Goal: Check status: Check status

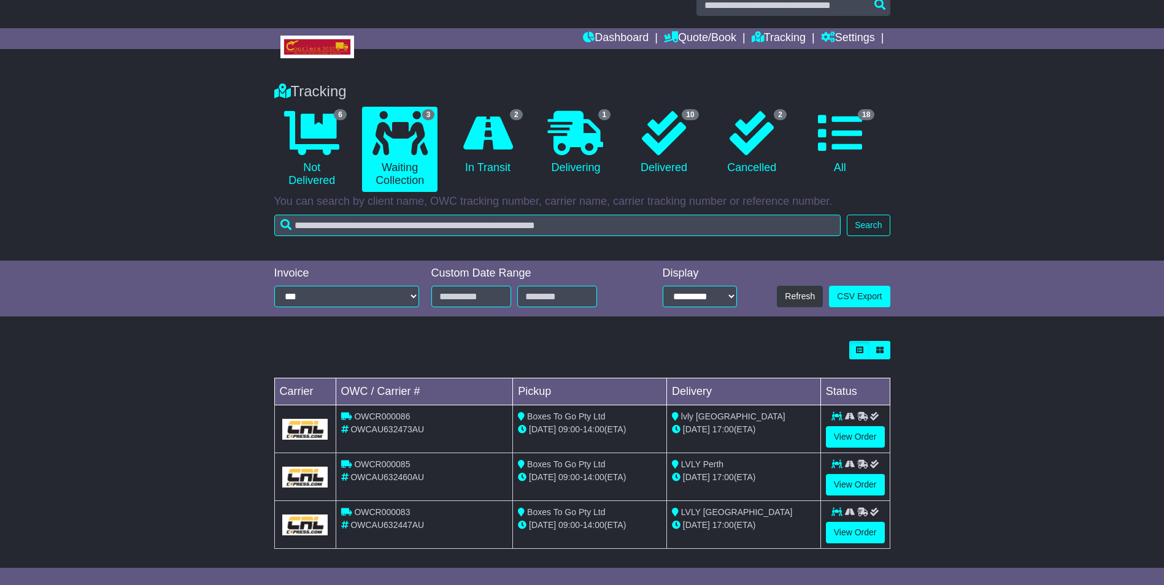
scroll to position [28, 0]
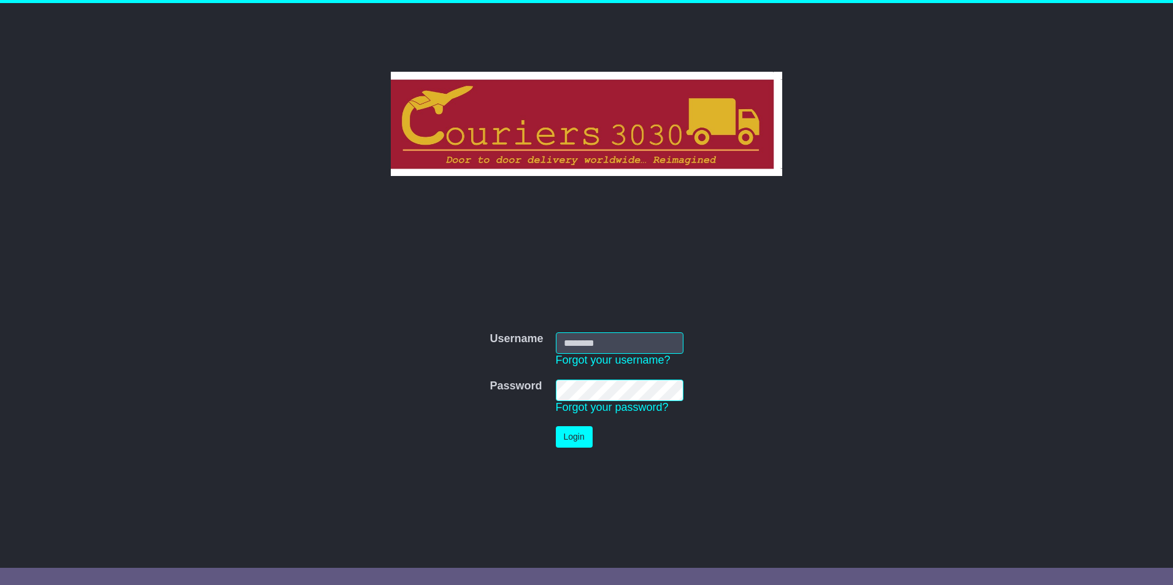
type input "********"
click at [577, 432] on button "Login" at bounding box center [574, 436] width 37 height 21
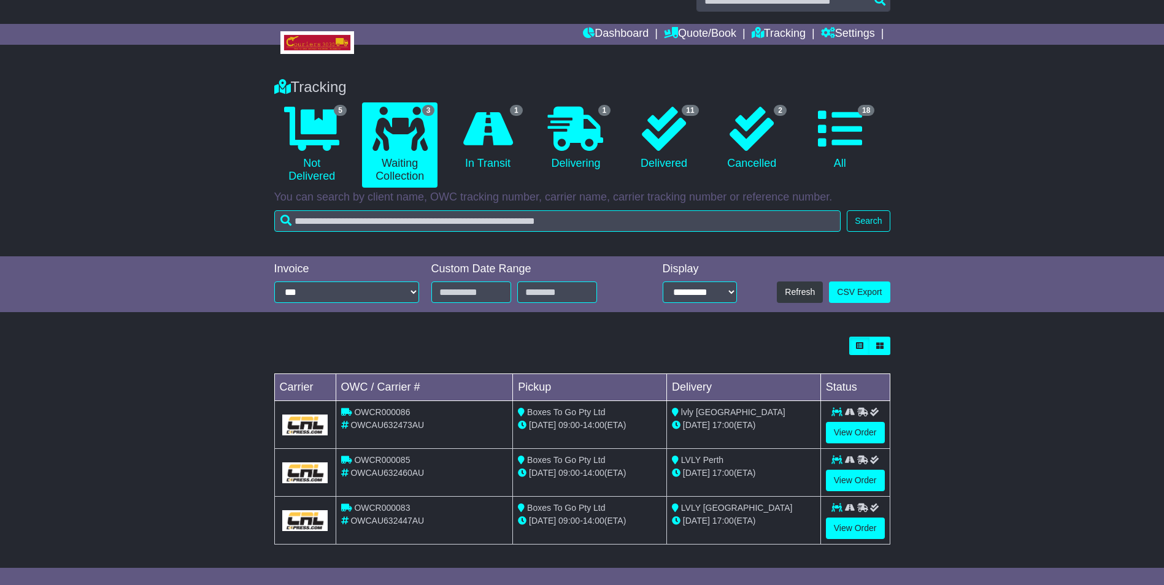
scroll to position [28, 0]
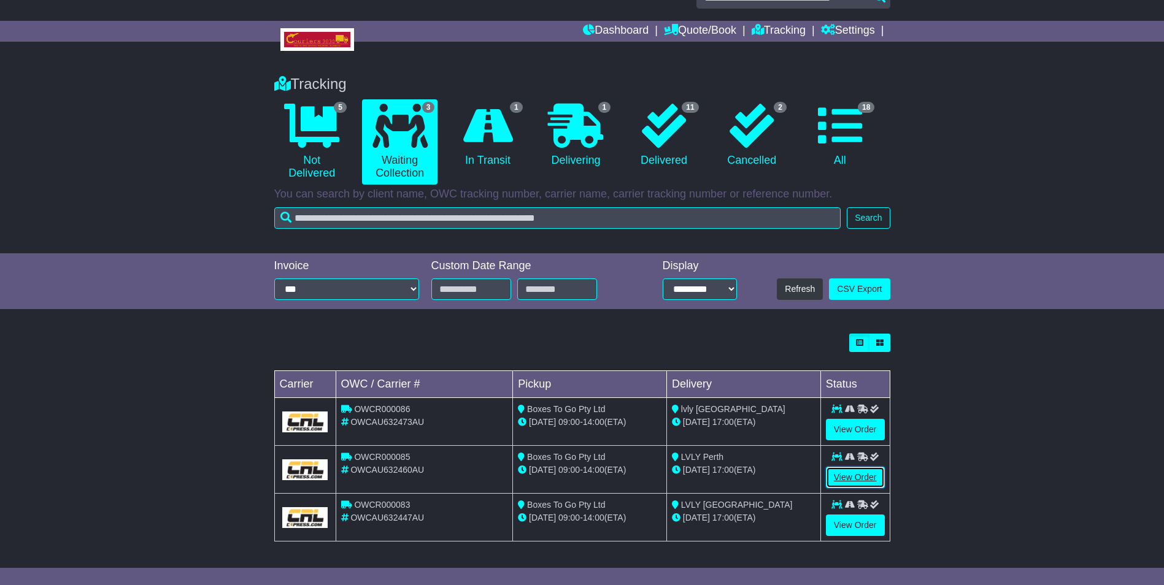
click at [858, 478] on link "View Order" at bounding box center [855, 477] width 59 height 21
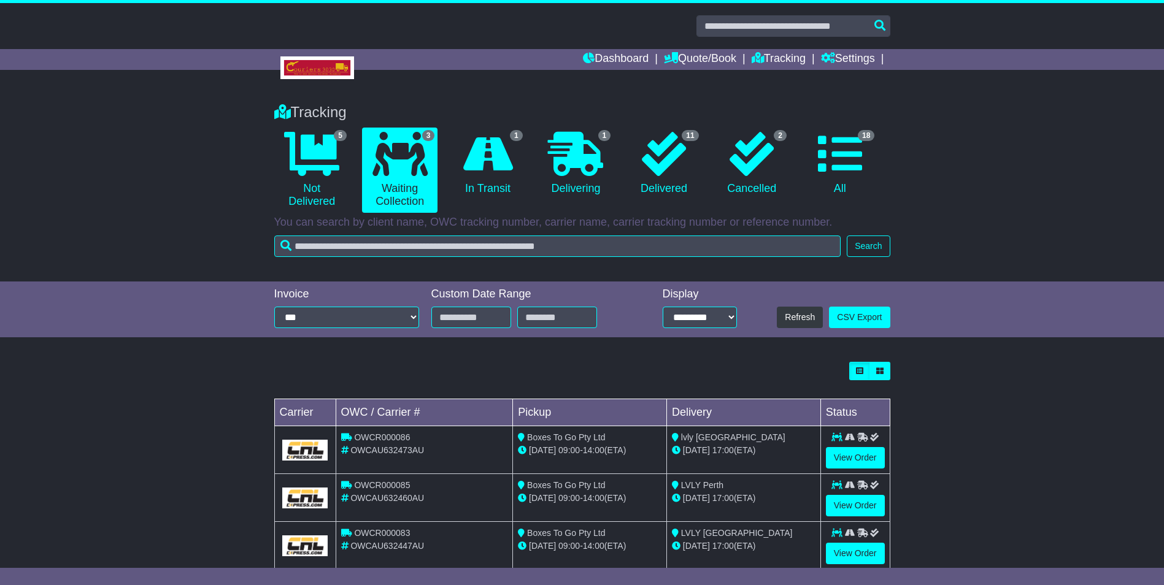
scroll to position [28, 0]
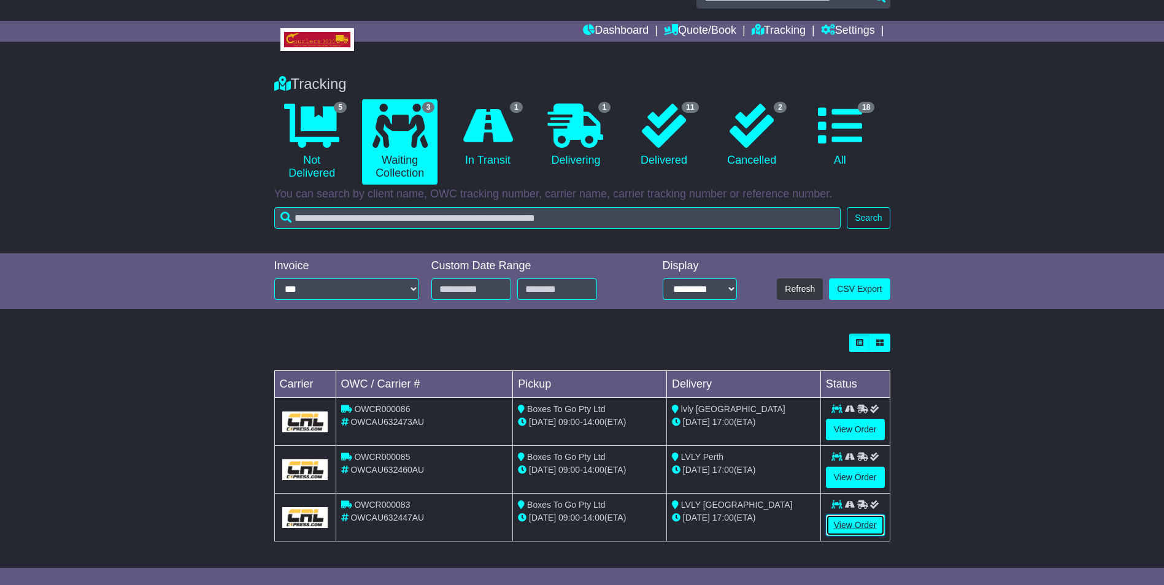
click at [862, 522] on link "View Order" at bounding box center [855, 525] width 59 height 21
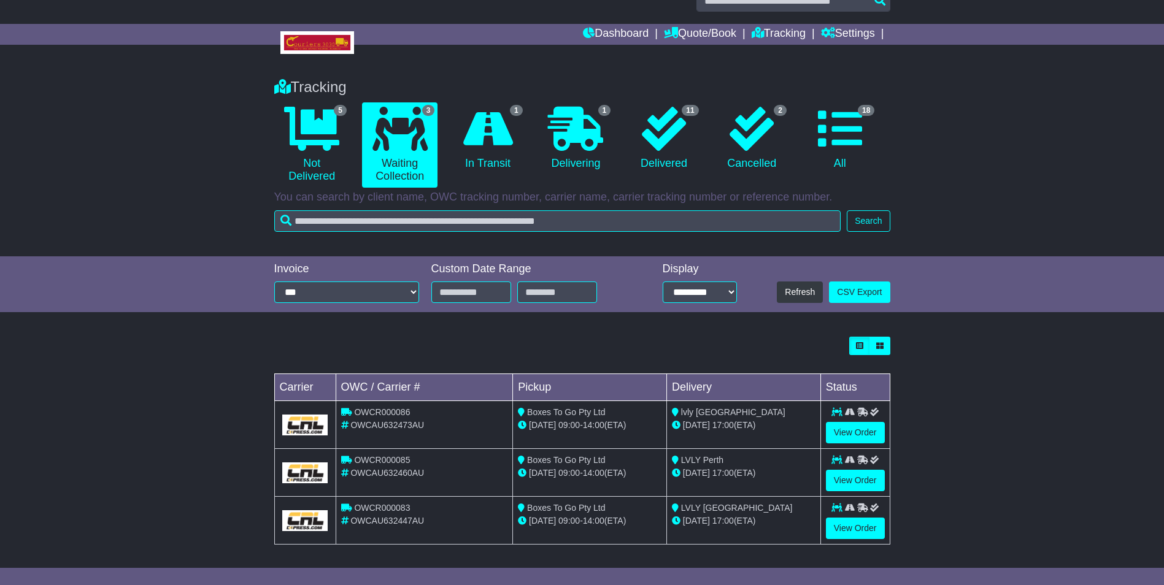
scroll to position [28, 0]
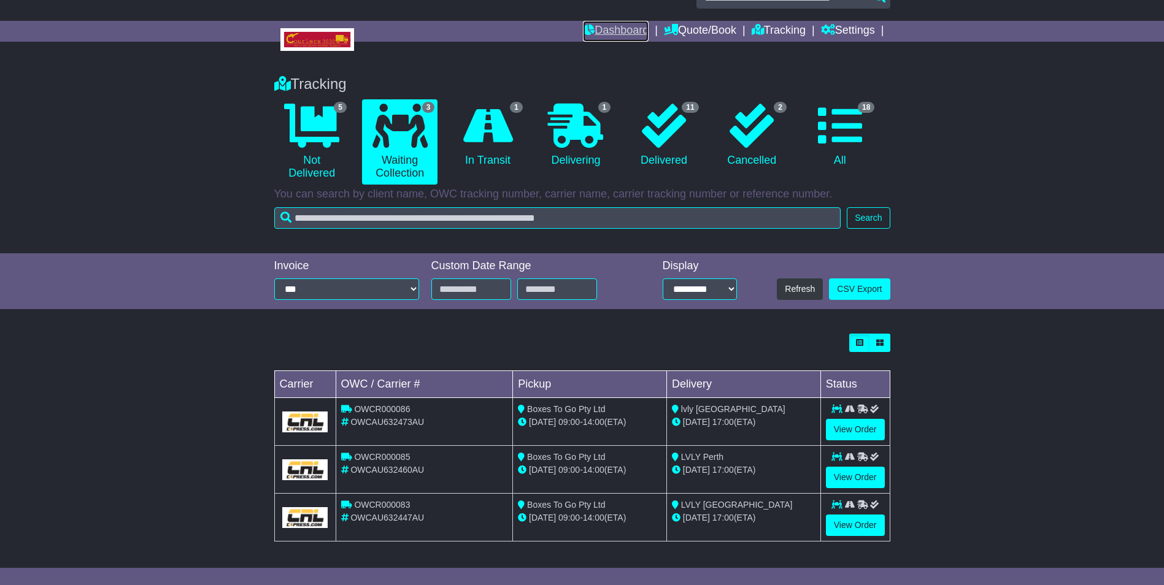
click at [609, 34] on link "Dashboard" at bounding box center [616, 31] width 66 height 21
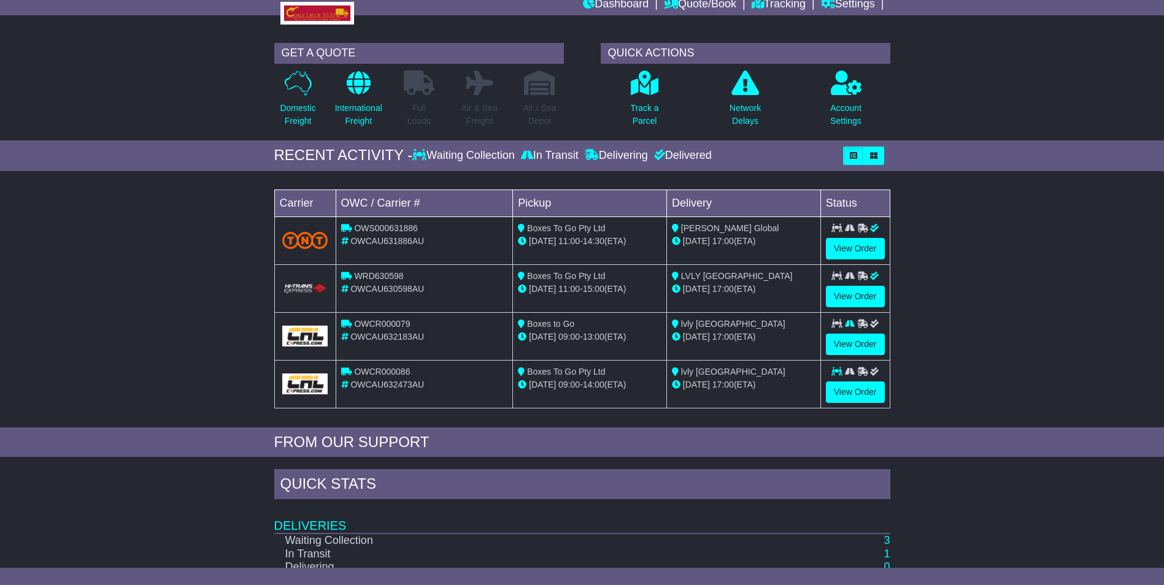
scroll to position [165, 0]
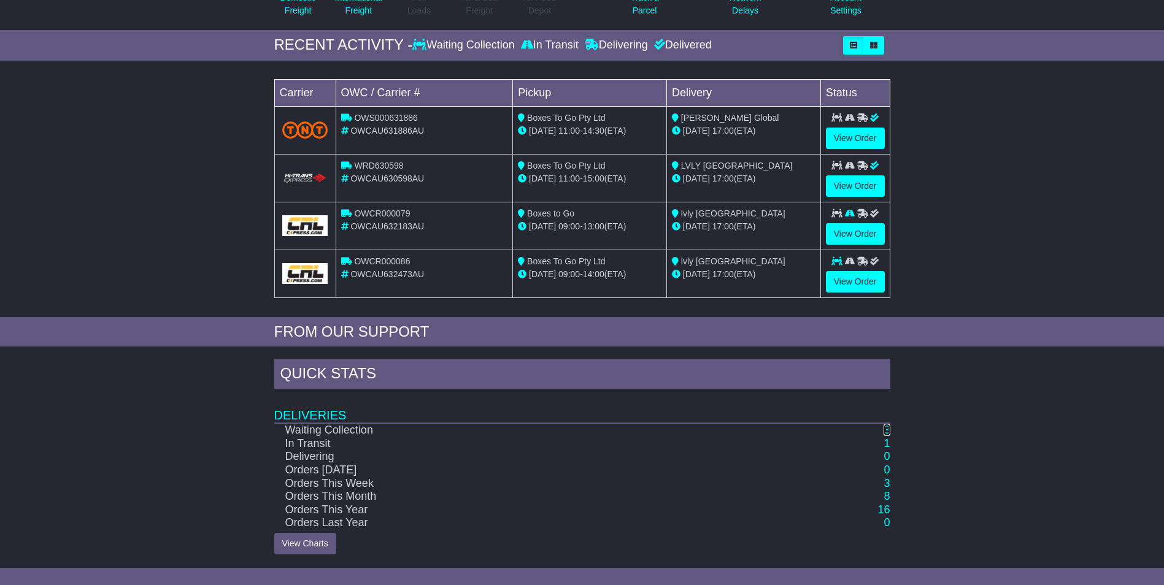
click at [888, 430] on link "3" at bounding box center [887, 430] width 6 height 12
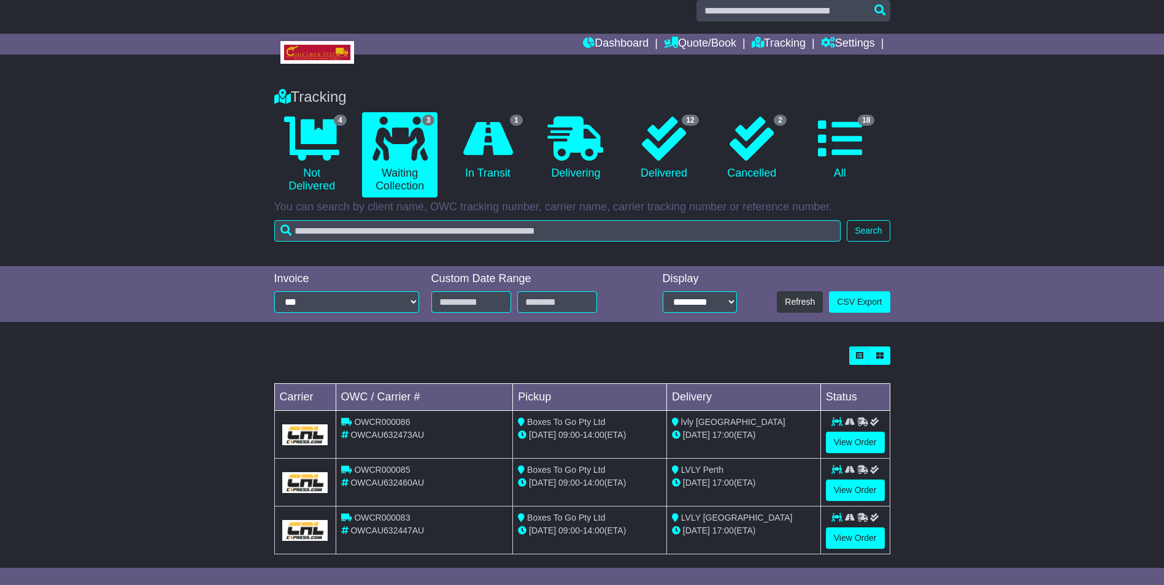
scroll to position [28, 0]
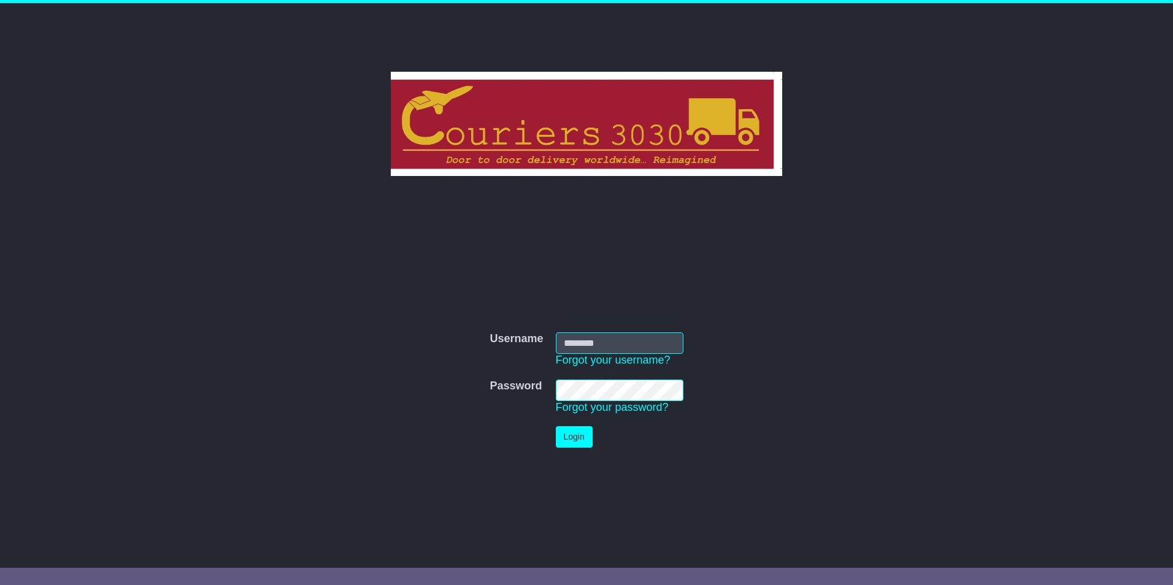
type input "********"
click at [564, 439] on button "Login" at bounding box center [574, 436] width 37 height 21
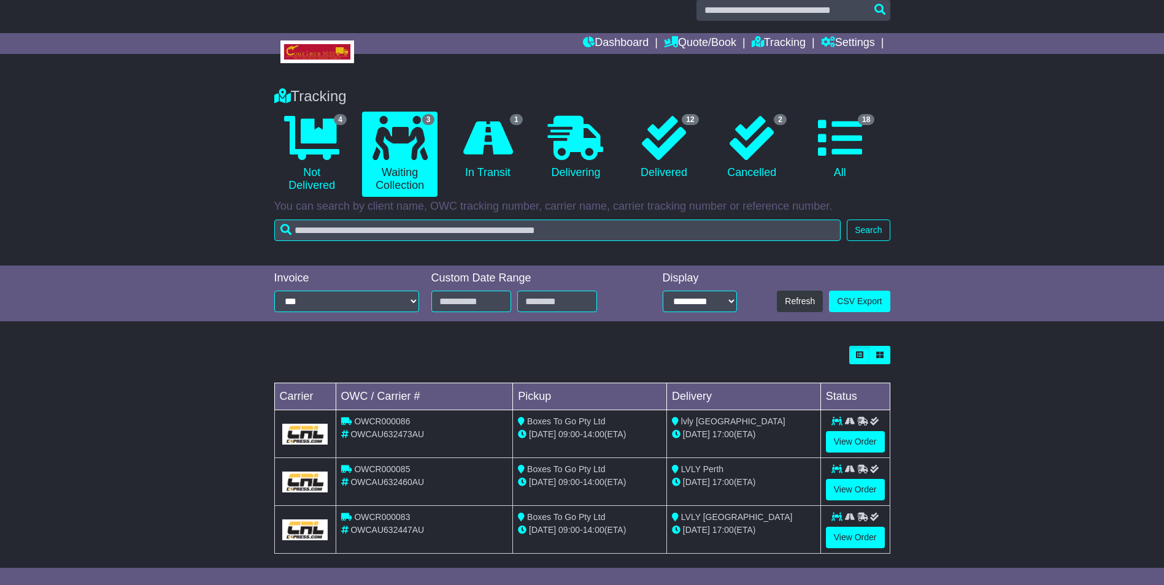
scroll to position [28, 0]
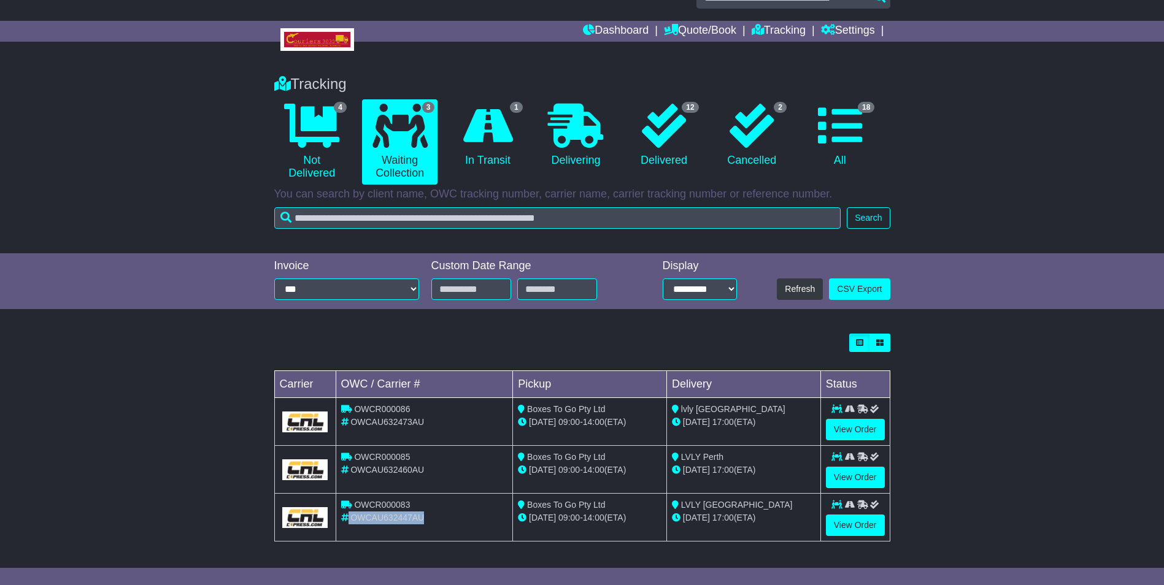
drag, startPoint x: 428, startPoint y: 517, endPoint x: 335, endPoint y: 518, distance: 92.7
click at [336, 518] on td "OWCR000083 OWCAU632447AU" at bounding box center [424, 518] width 177 height 48
copy div "OWCAU632447AU"
click at [379, 516] on span "OWCAU632447AU" at bounding box center [387, 518] width 74 height 10
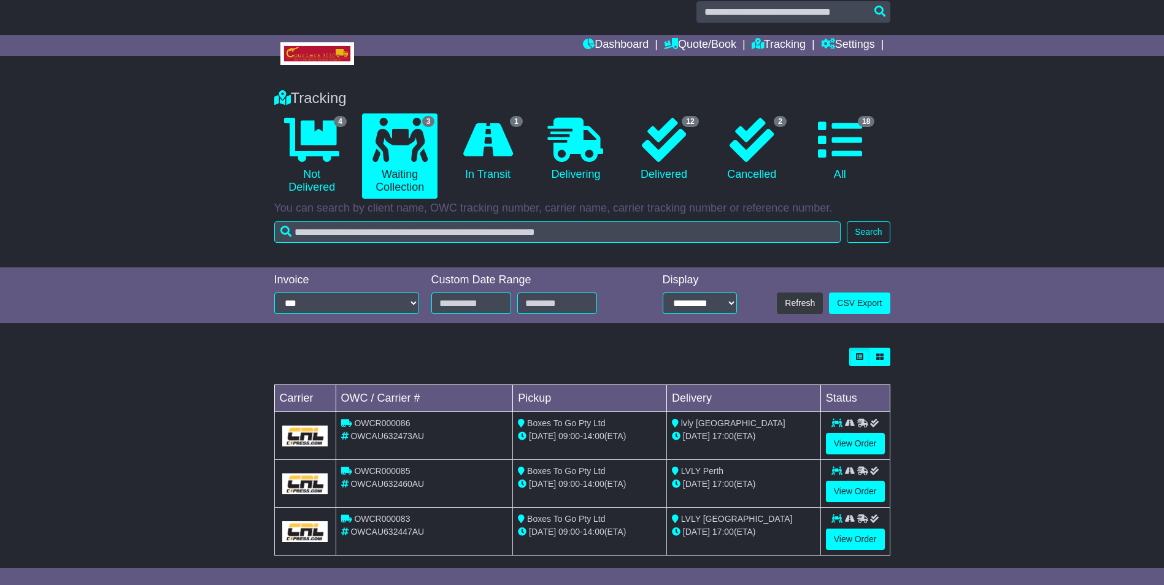
scroll to position [0, 0]
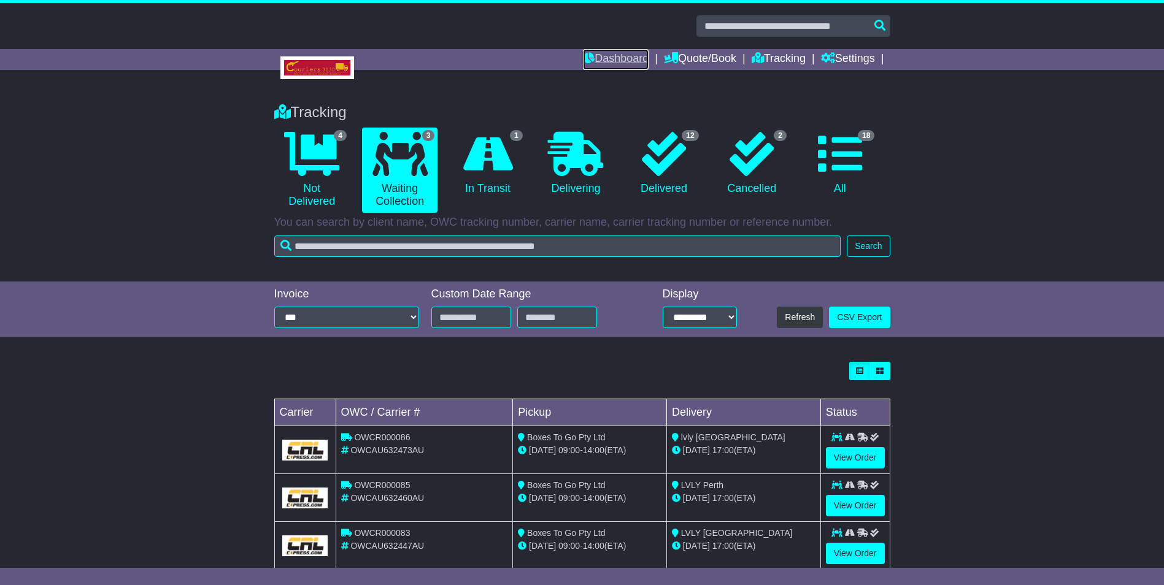
click at [612, 53] on link "Dashboard" at bounding box center [616, 59] width 66 height 21
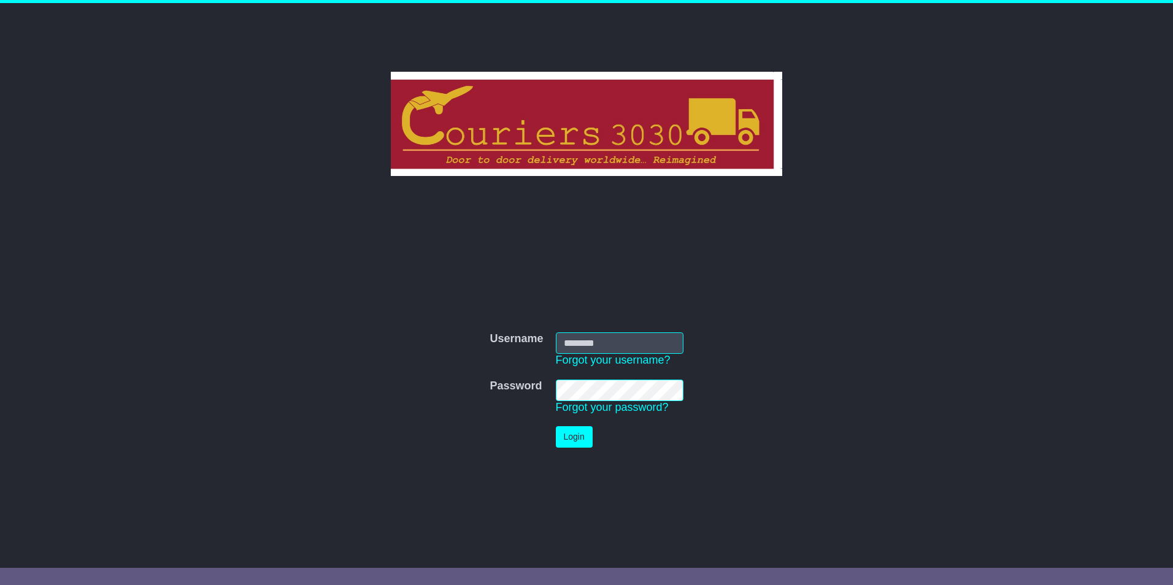
type input "********"
click at [561, 430] on button "Login" at bounding box center [574, 436] width 37 height 21
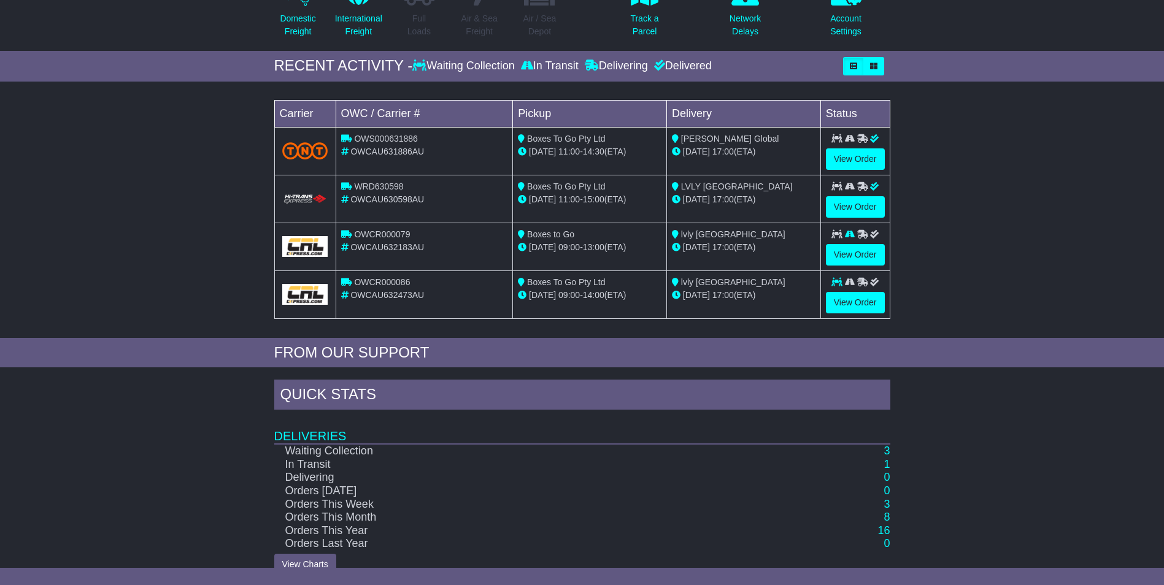
scroll to position [165, 0]
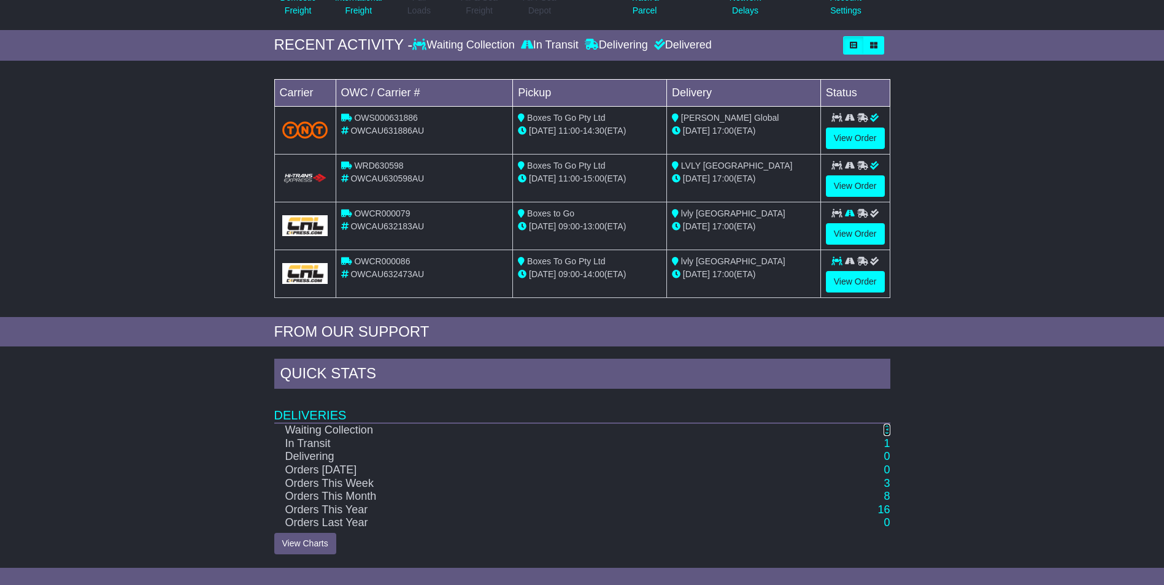
click at [890, 427] on link "3" at bounding box center [887, 430] width 6 height 12
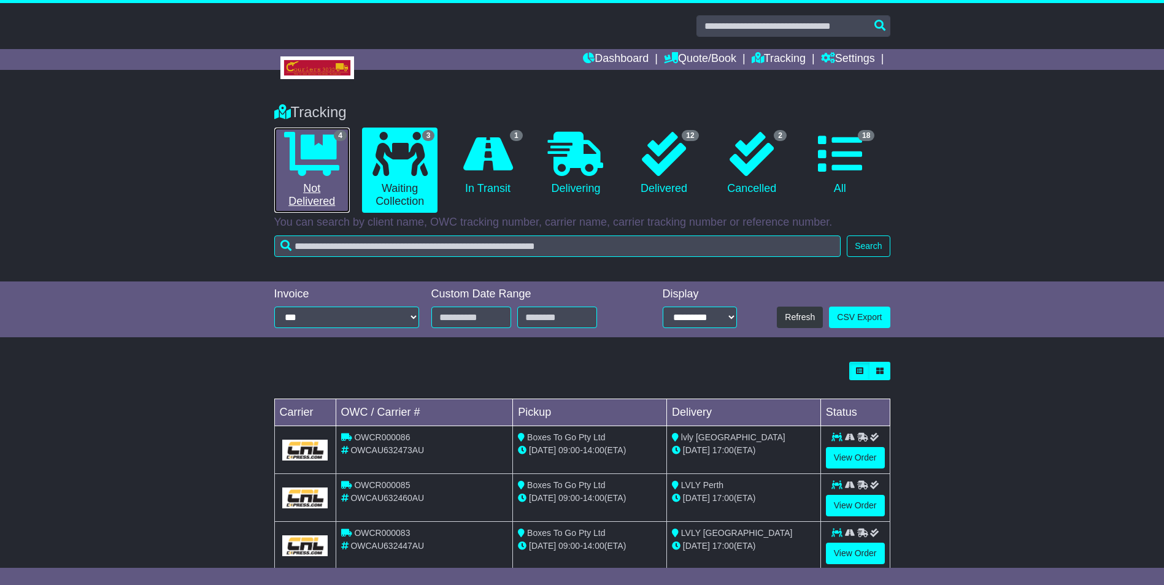
click at [314, 165] on icon at bounding box center [311, 154] width 55 height 44
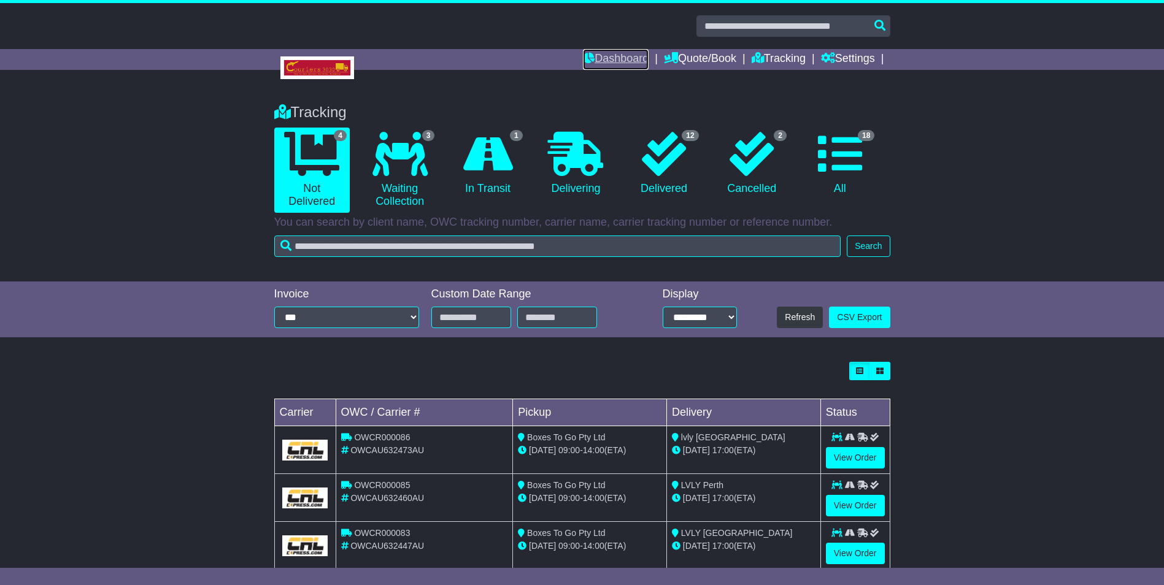
click at [631, 55] on link "Dashboard" at bounding box center [616, 59] width 66 height 21
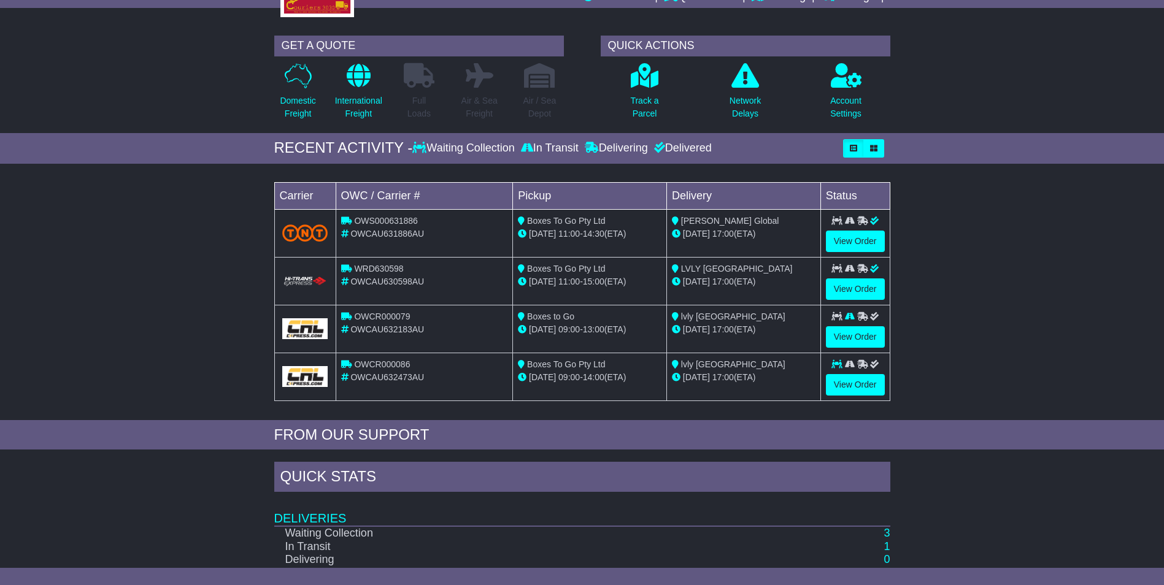
scroll to position [165, 0]
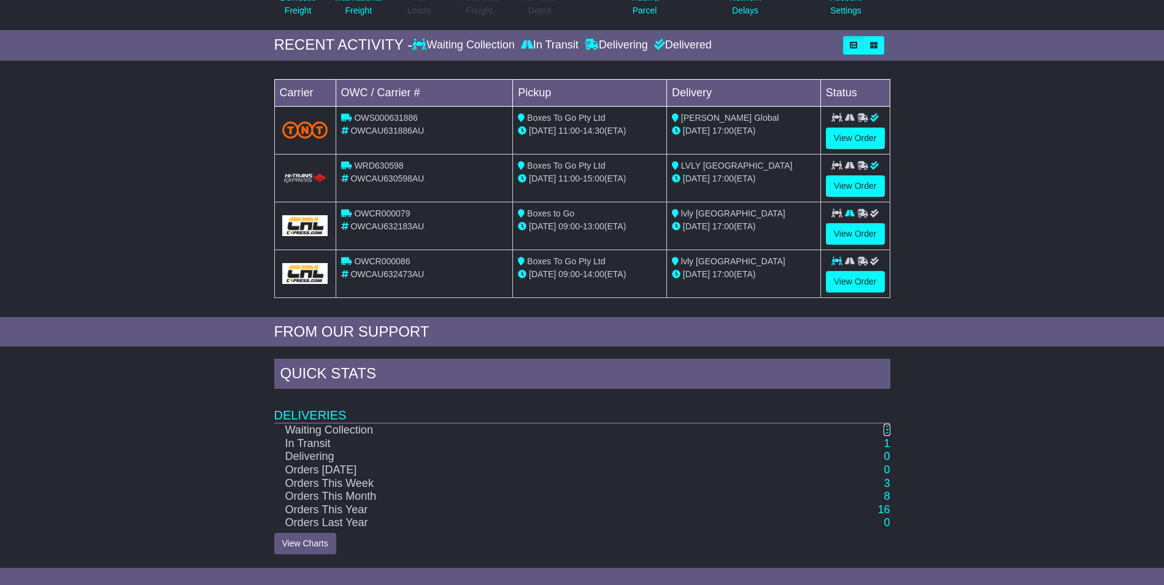
click at [887, 428] on link "3" at bounding box center [887, 430] width 6 height 12
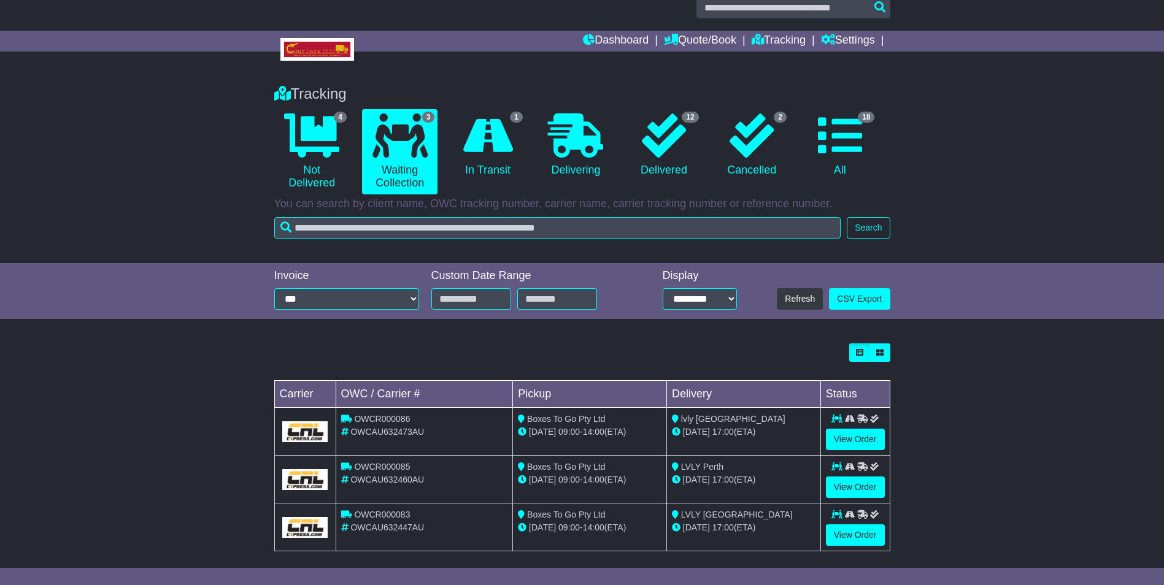
scroll to position [28, 0]
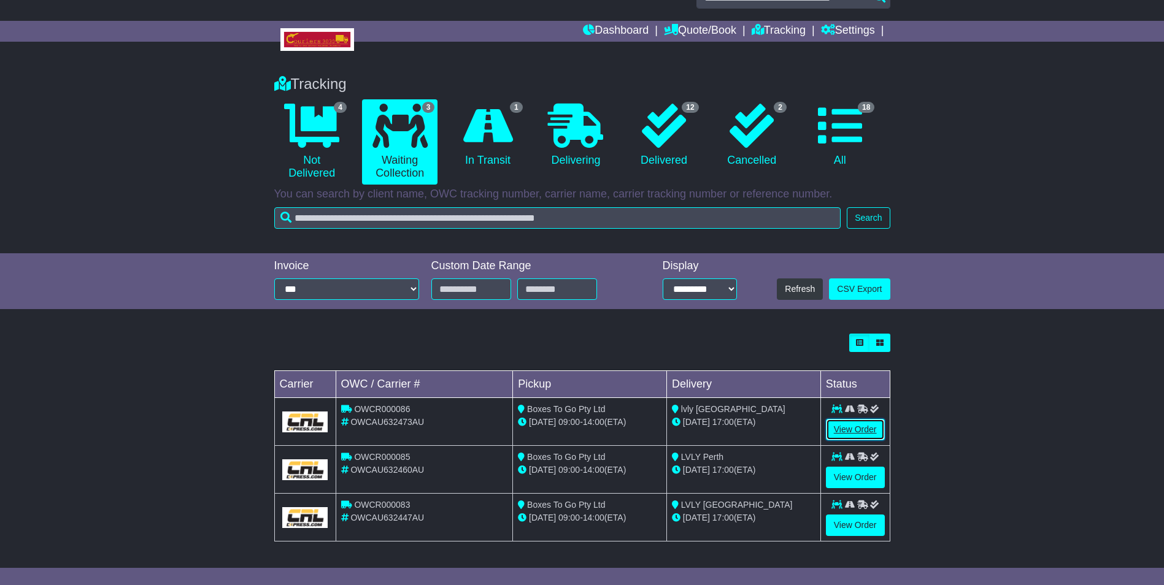
click at [866, 426] on link "View Order" at bounding box center [855, 429] width 59 height 21
